Goal: Transaction & Acquisition: Purchase product/service

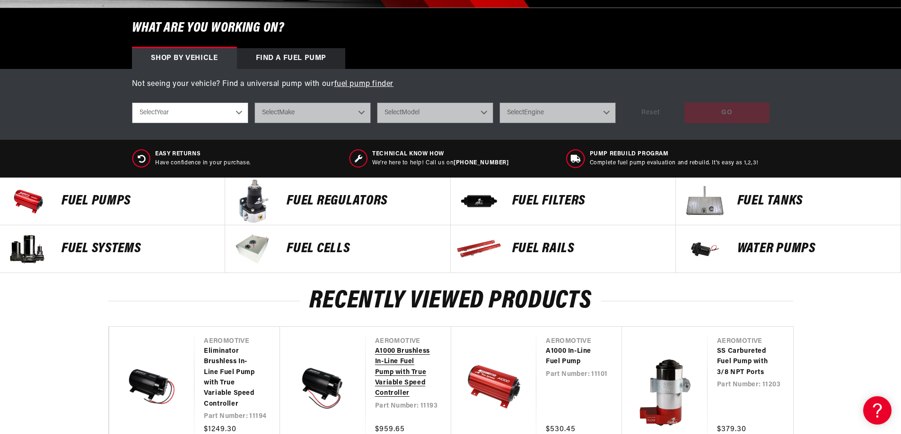
scroll to position [331, 0]
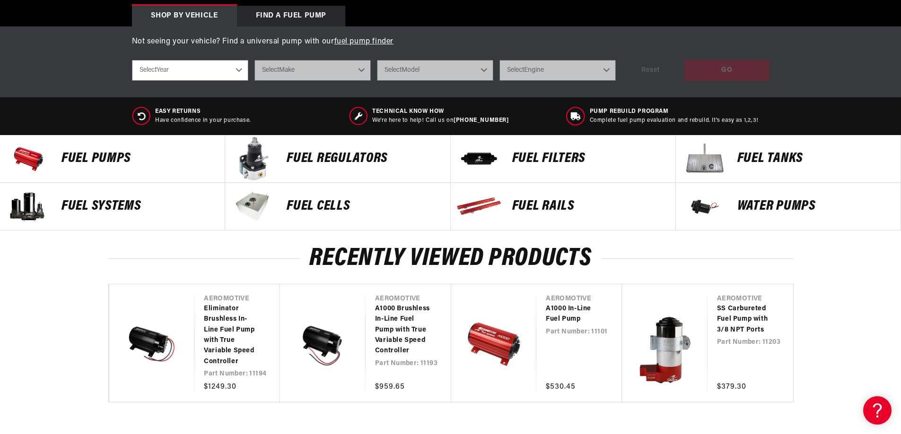
click at [320, 156] on p "FUEL REGULATORS" at bounding box center [363, 159] width 154 height 14
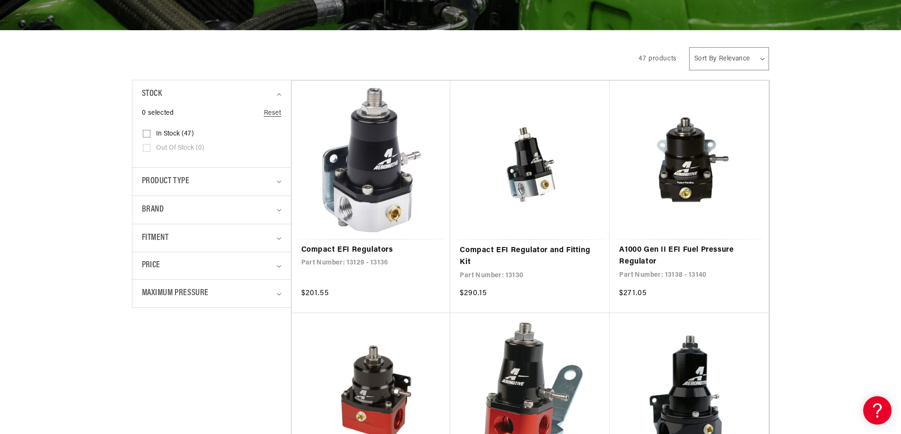
scroll to position [189, 0]
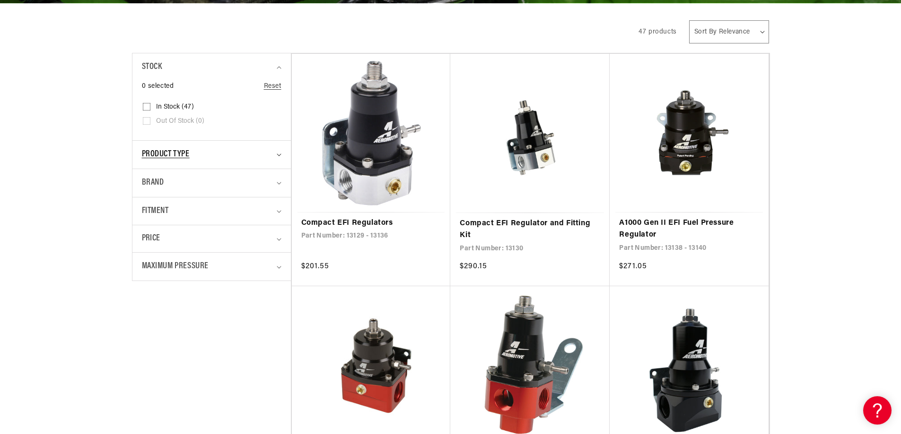
click at [192, 158] on div "Product type" at bounding box center [207, 155] width 131 height 14
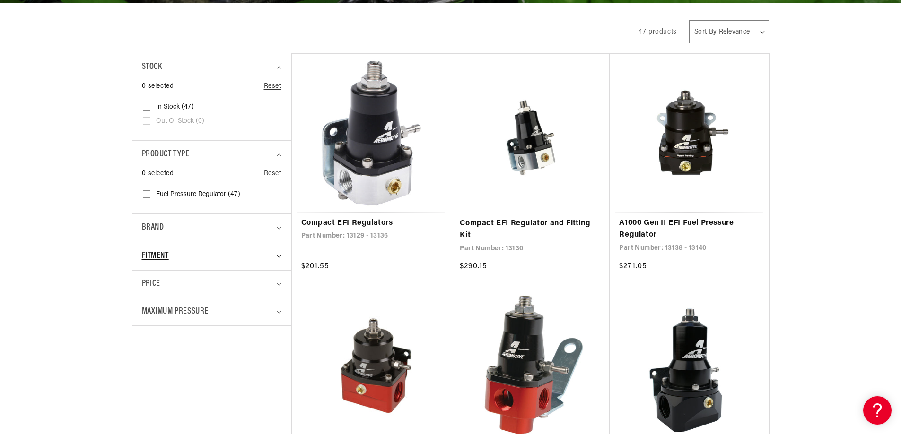
click at [158, 255] on span "Fitment" at bounding box center [155, 257] width 27 height 14
click at [155, 234] on span "Brand" at bounding box center [153, 228] width 22 height 14
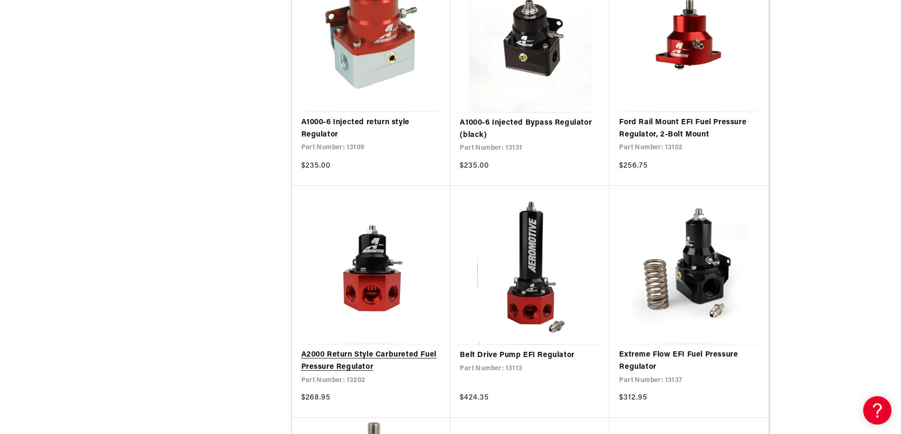
scroll to position [993, 0]
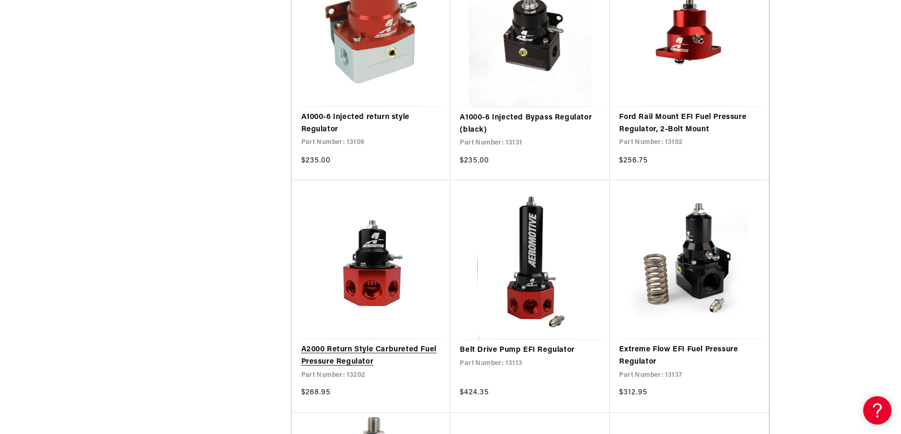
click at [355, 344] on link "A2000 Return Style Carbureted Fuel Pressure Regulator" at bounding box center [371, 356] width 140 height 24
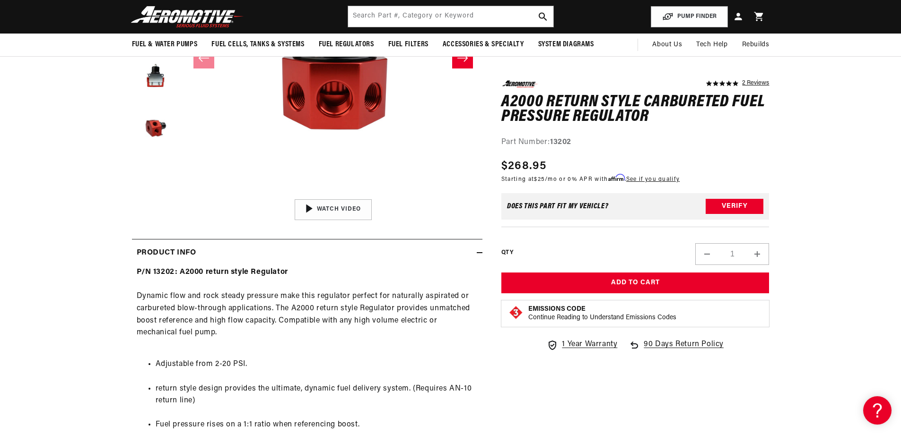
scroll to position [189, 0]
